Goal: Transaction & Acquisition: Obtain resource

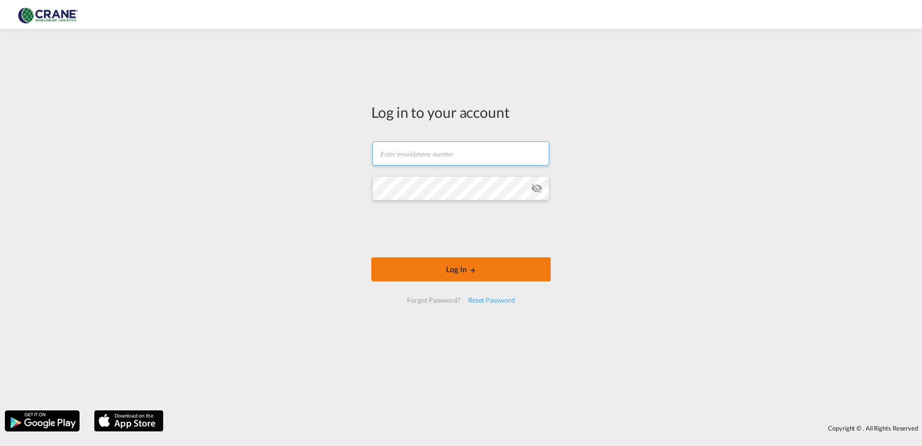
type input "[PERSON_NAME][EMAIL_ADDRESS][DOMAIN_NAME]"
click at [464, 273] on button "Log In" at bounding box center [460, 269] width 179 height 24
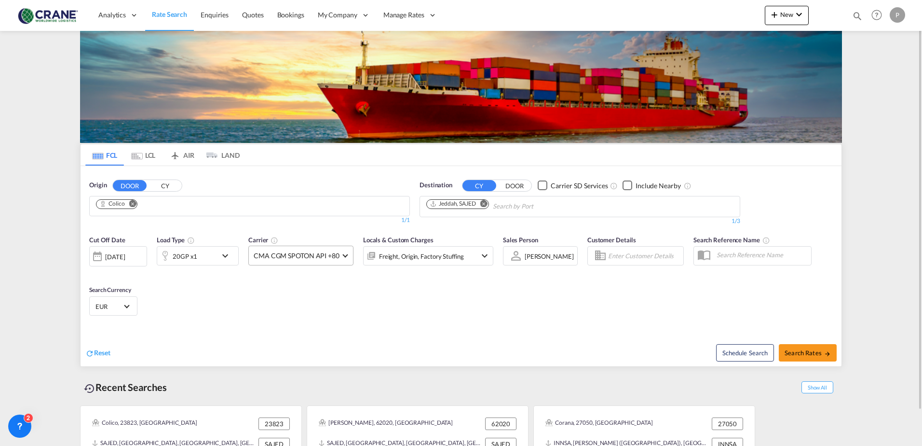
click at [345, 257] on md-select-value "CMA CGM SPOTON API +80" at bounding box center [301, 255] width 104 height 19
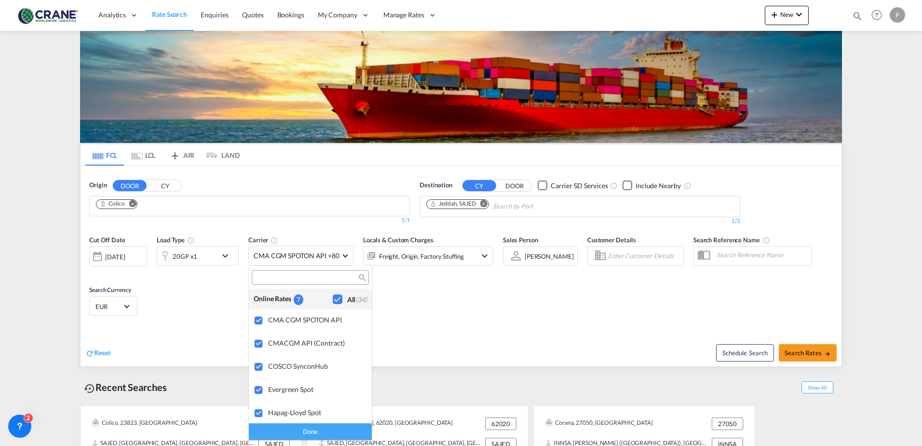
click at [312, 428] on div "Done" at bounding box center [310, 431] width 123 height 17
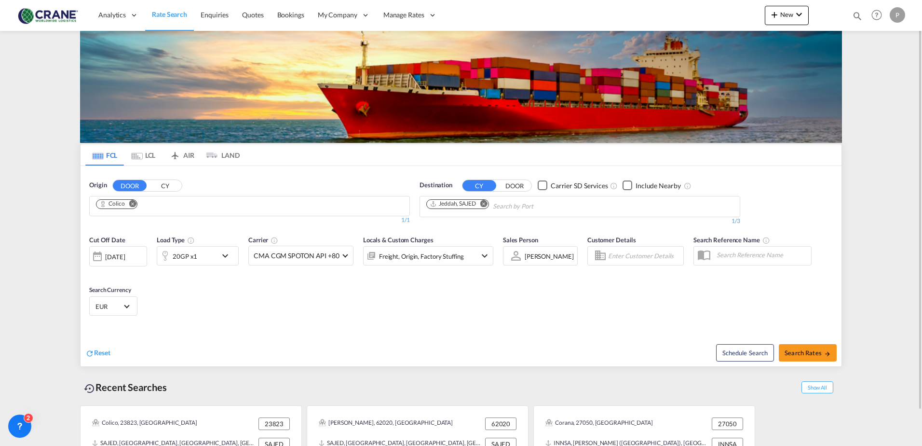
click at [136, 202] on md-icon "Remove" at bounding box center [132, 203] width 7 height 7
click at [136, 209] on input "Chips input." at bounding box center [142, 206] width 92 height 15
type input "[GEOGRAPHIC_DATA]"
click at [147, 205] on body "Analytics Reports Dashboard Rate Search Enquiries Quotes Bookings" at bounding box center [461, 223] width 922 height 446
type input "genoa"
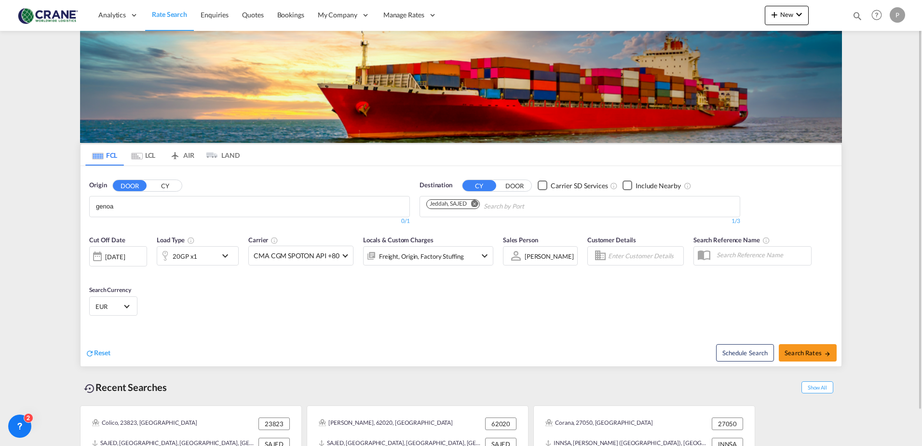
click at [166, 183] on button "CY" at bounding box center [165, 185] width 34 height 11
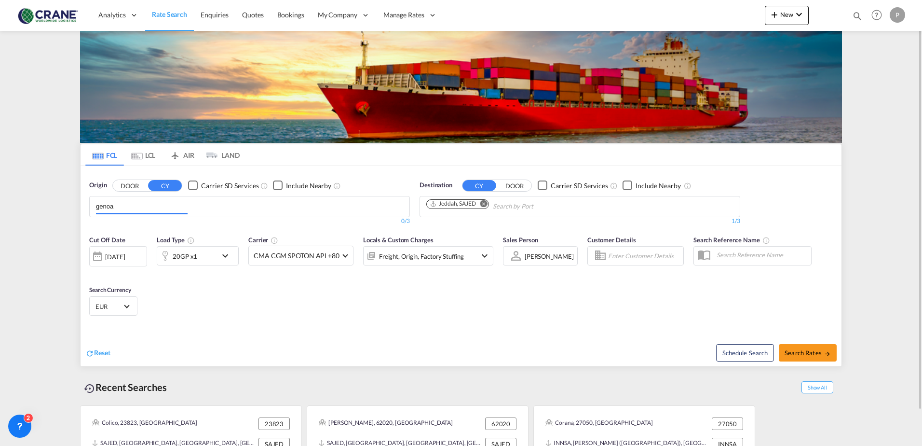
click at [156, 204] on input "genoa" at bounding box center [142, 206] width 92 height 15
click at [151, 237] on div "[GEOGRAPHIC_DATA] ( [GEOGRAPHIC_DATA] ) [GEOGRAPHIC_DATA] ITGOA" at bounding box center [170, 244] width 183 height 29
click at [795, 349] on span "Search Rates" at bounding box center [808, 353] width 46 height 8
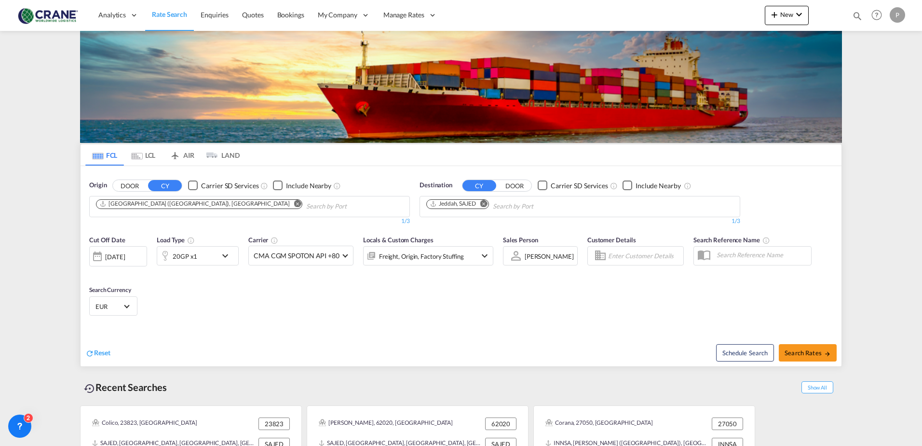
type input "ITGOA to SAJED / [DATE]"
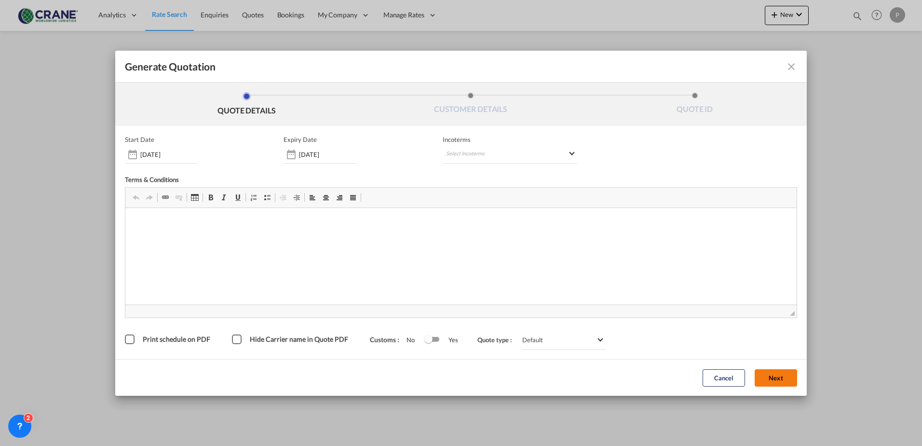
click at [765, 380] on button "Next" at bounding box center [776, 377] width 42 height 17
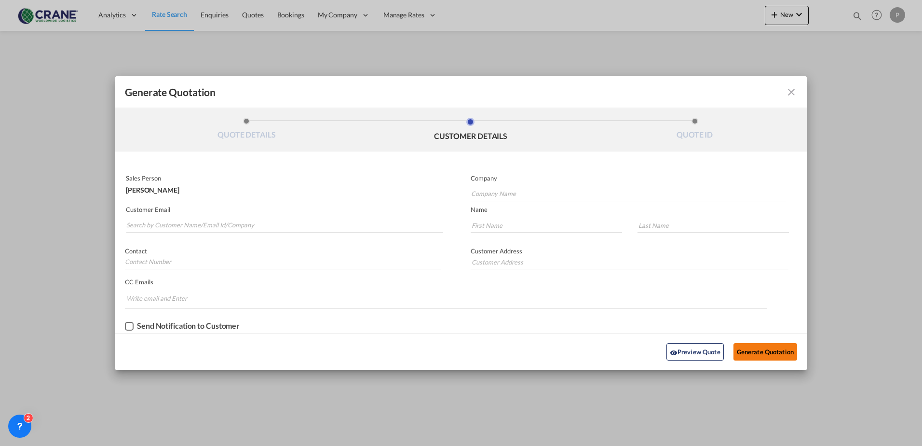
click at [754, 354] on button "Generate Quotation" at bounding box center [766, 351] width 64 height 17
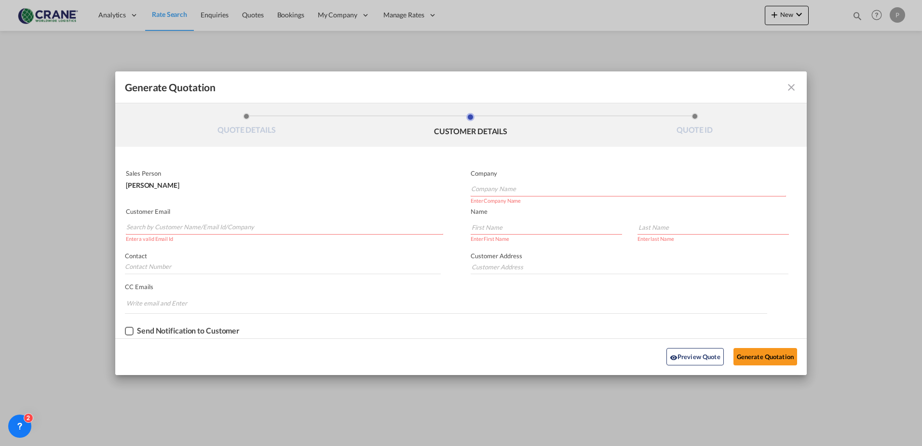
click at [244, 229] on input "Search by Customer Name/Email Id/Company" at bounding box center [284, 227] width 317 height 14
click at [244, 228] on input "Search by Customer Name/Email Id/Company" at bounding box center [284, 227] width 317 height 14
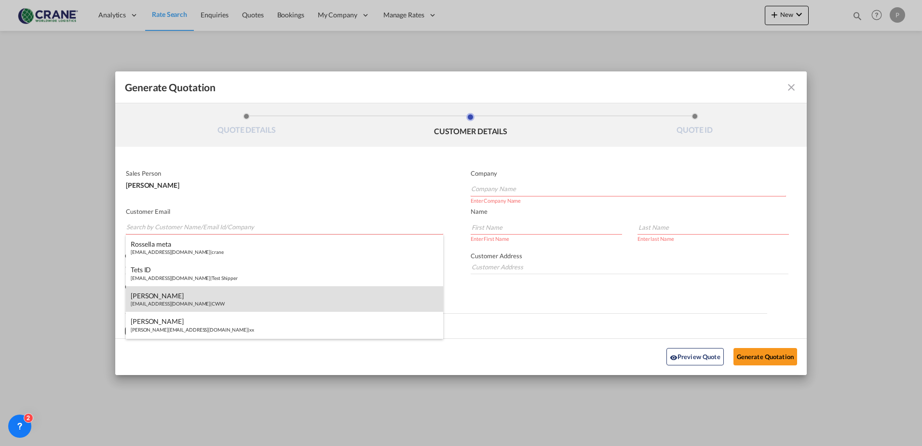
click at [181, 292] on div "[PERSON_NAME] [EMAIL_ADDRESS][DOMAIN_NAME] | CWW" at bounding box center [284, 299] width 317 height 26
type input "CWW"
type input "[EMAIL_ADDRESS][DOMAIN_NAME]"
type input "[PERSON_NAME]"
type input "Camalich"
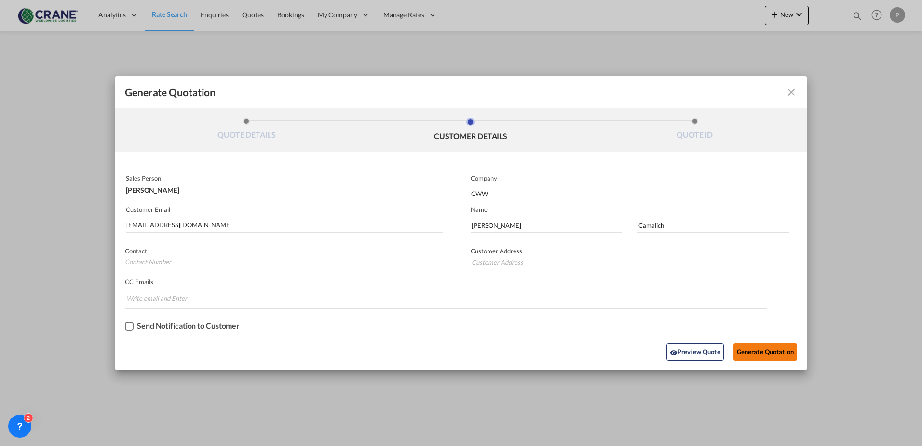
click at [755, 351] on button "Generate Quotation" at bounding box center [766, 351] width 64 height 17
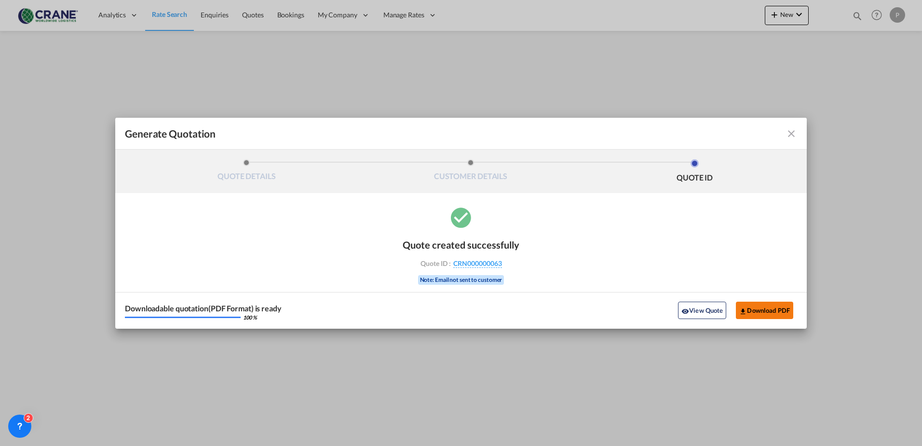
click at [743, 314] on md-icon "icon-download" at bounding box center [743, 311] width 8 height 8
